Goal: Complete application form

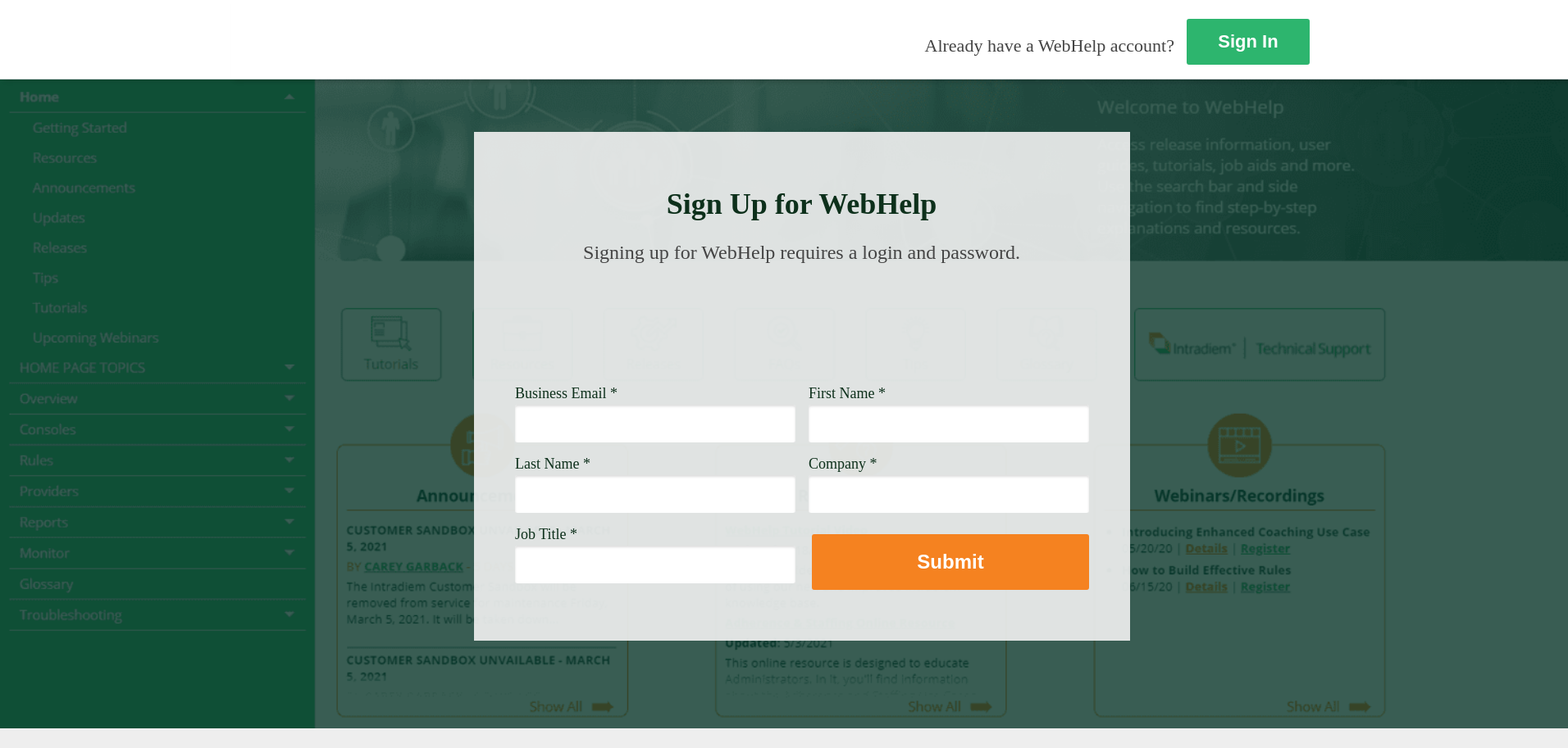
click at [515, 432] on input "Business Email *" at bounding box center [655, 424] width 281 height 38
type input "mayra.garciabautista@wellsfargo.com"
type input "Mayra"
type input "Garcia Bautista"
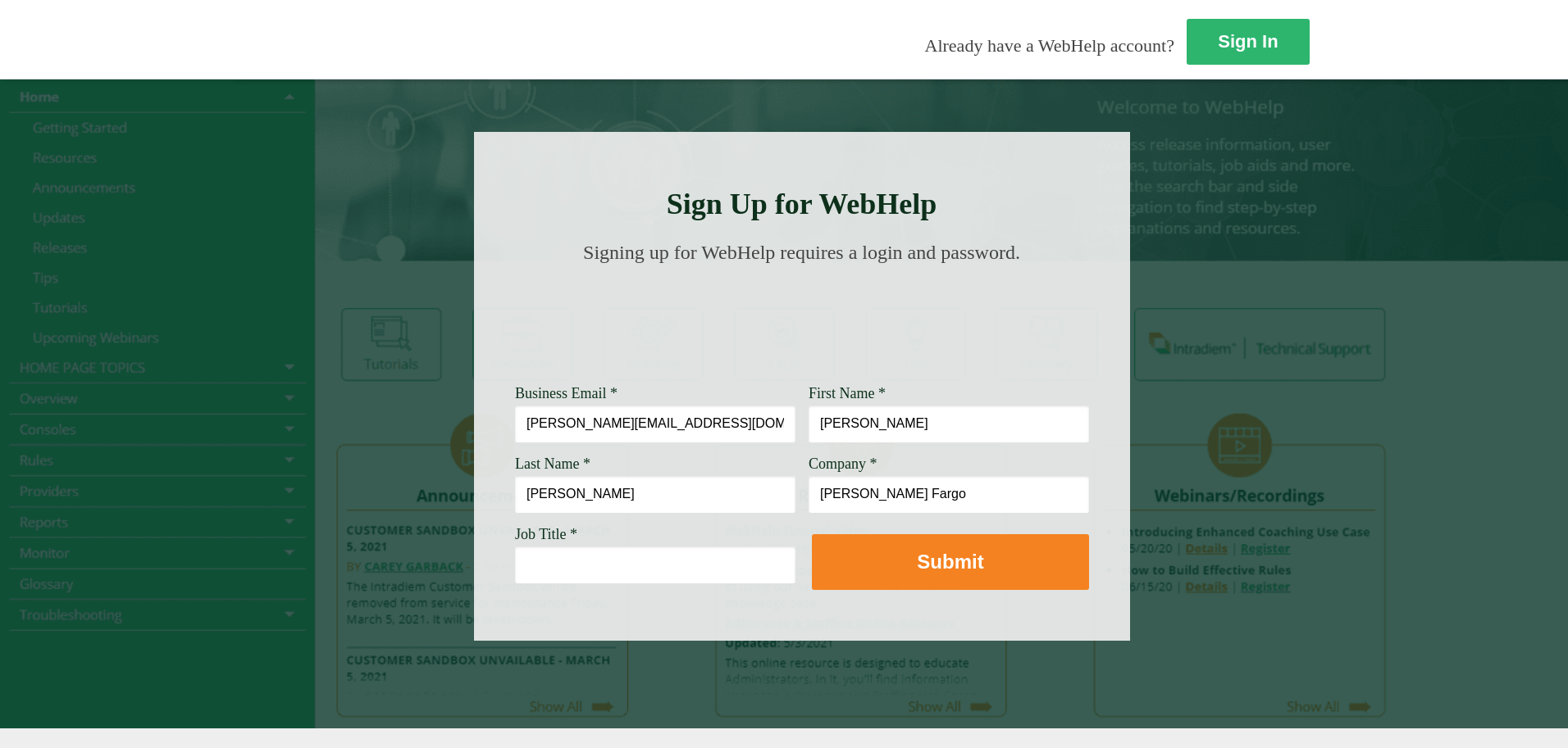
type input "Wells Fargo"
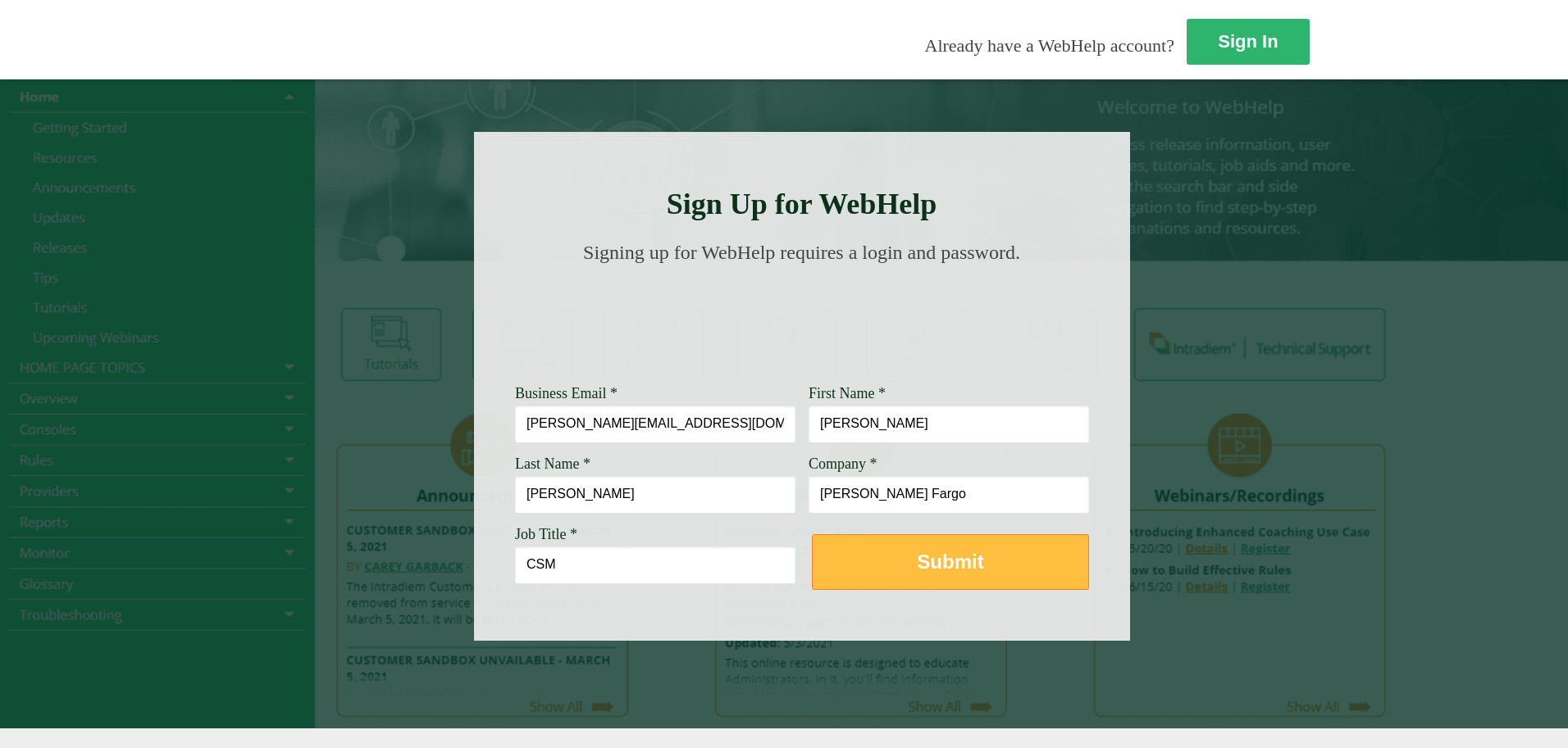
type input "CSM"
click at [917, 570] on strong "Submit" at bounding box center [949, 562] width 67 height 22
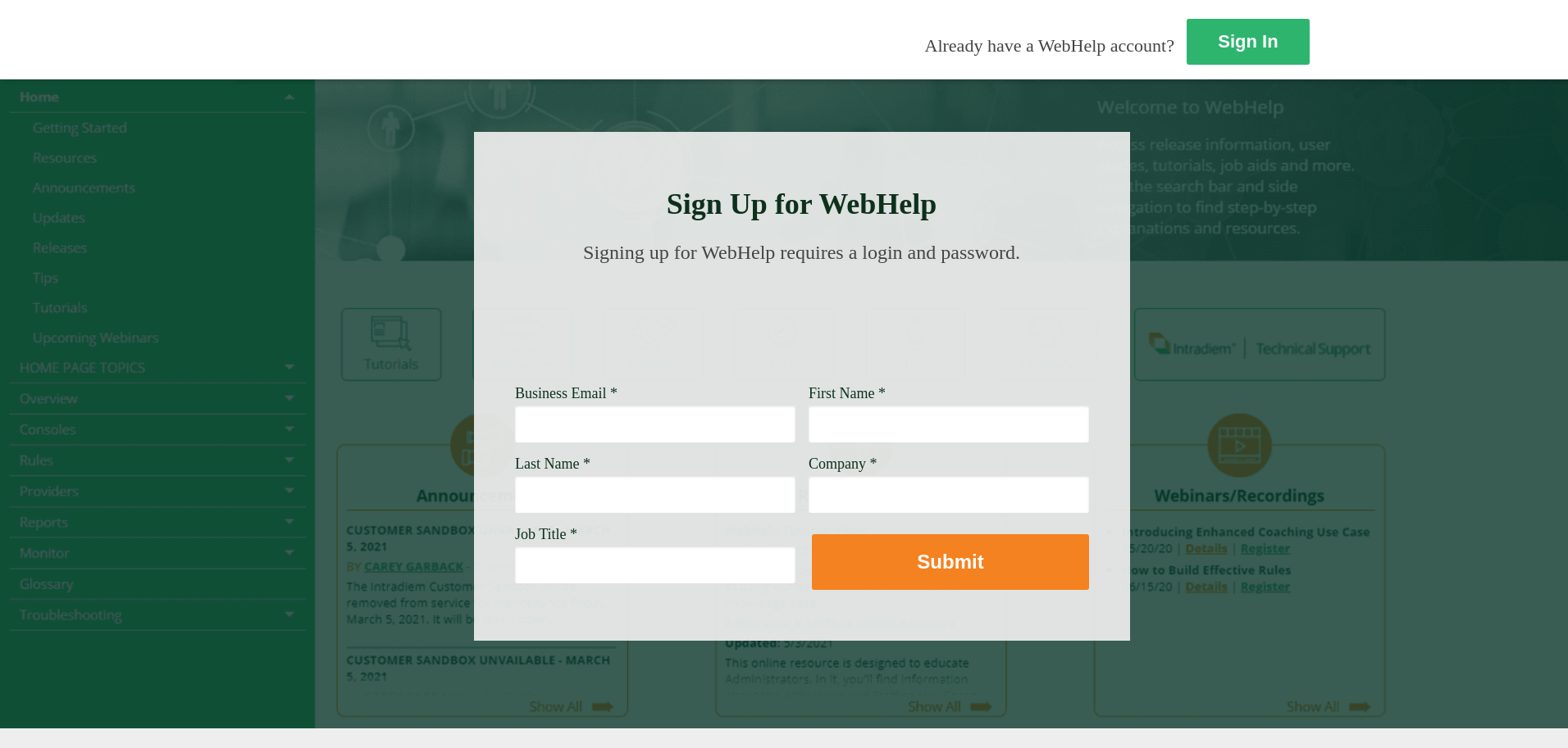
click at [848, 70] on div at bounding box center [1092, 41] width 488 height 64
click at [1218, 32] on strong "Sign In" at bounding box center [1247, 42] width 60 height 21
